Goal: Task Accomplishment & Management: Use online tool/utility

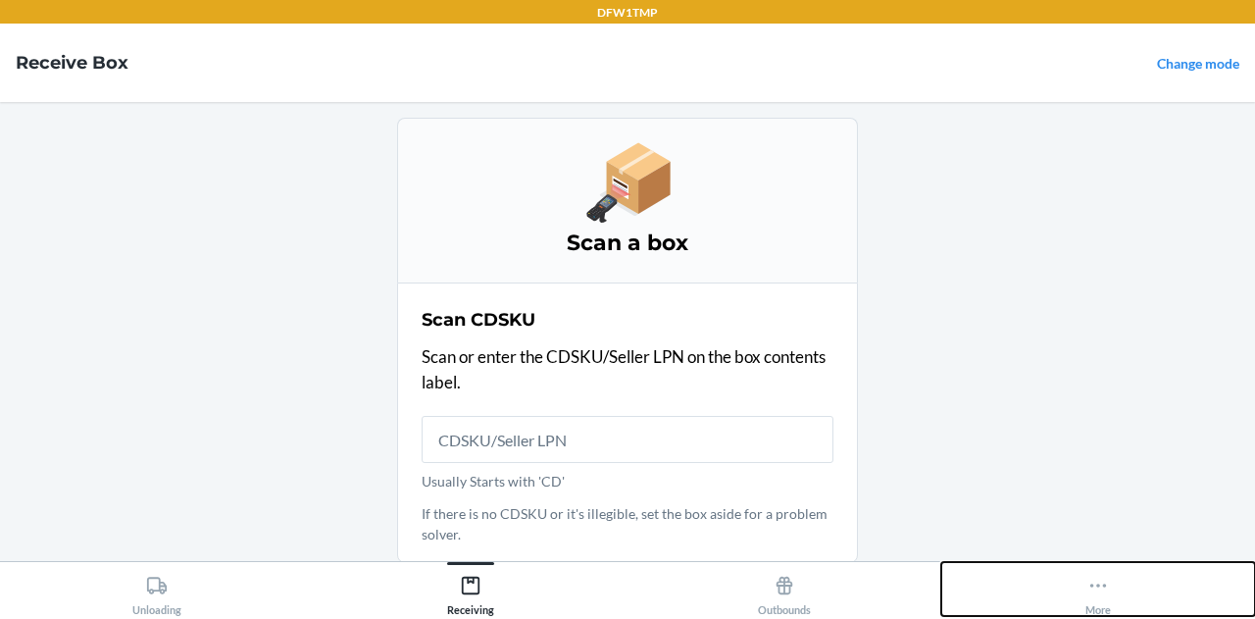
click at [1105, 593] on icon at bounding box center [1098, 585] width 22 height 22
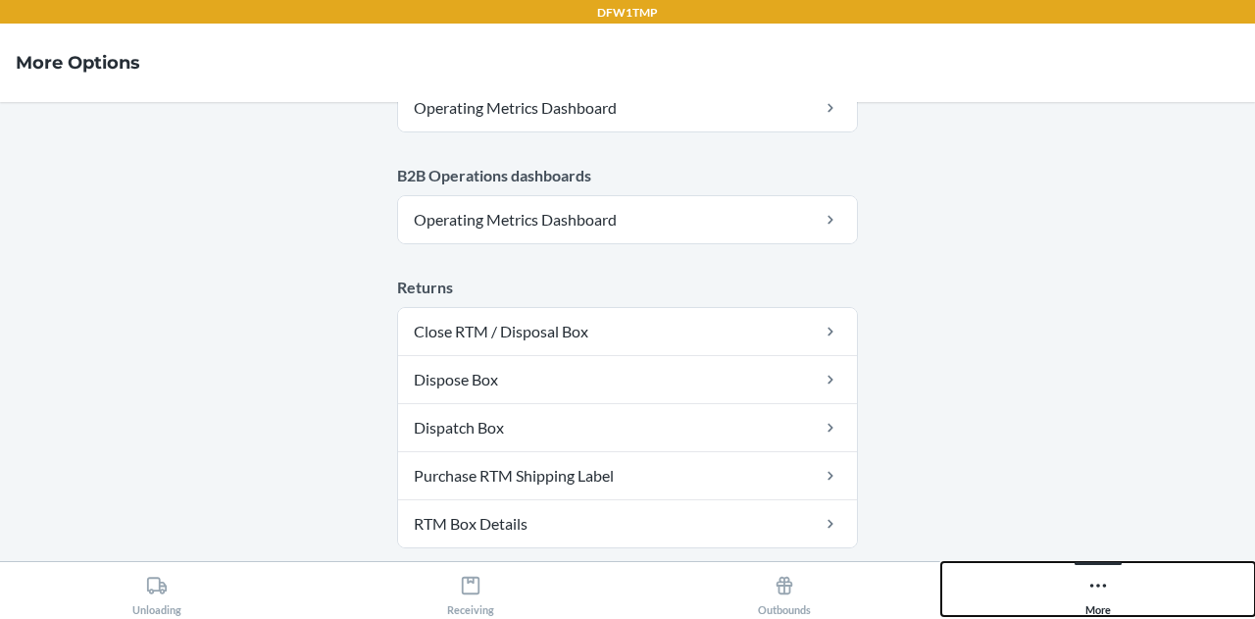
scroll to position [1206, 0]
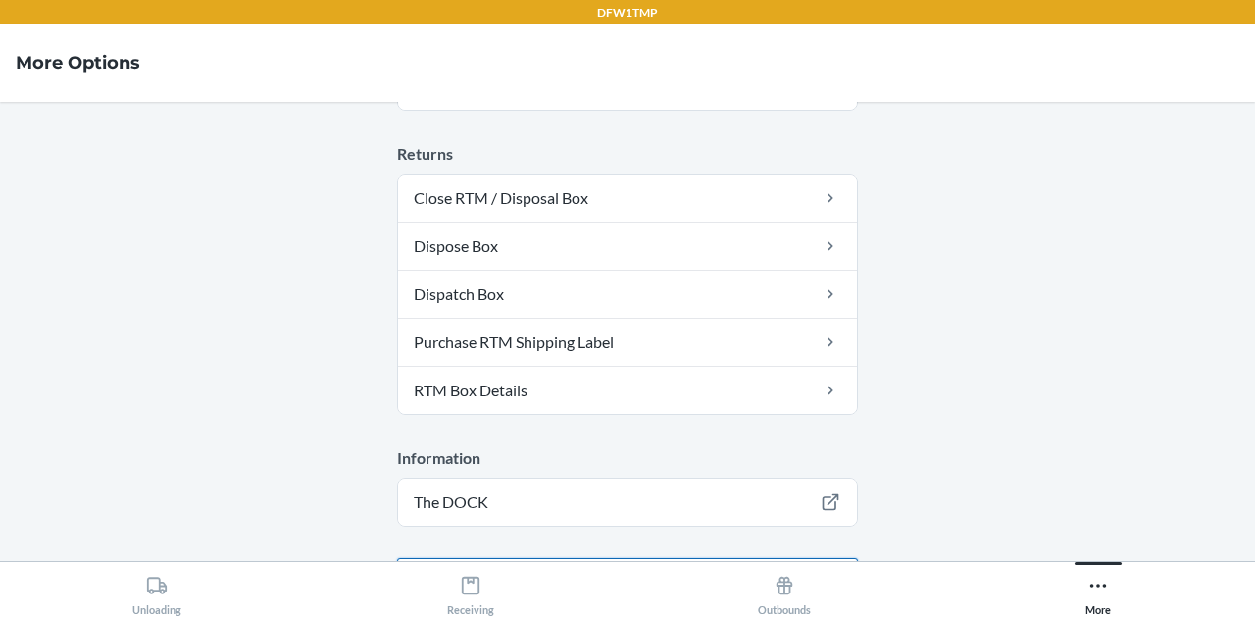
click at [671, 558] on button "Logout" at bounding box center [627, 581] width 461 height 47
